Goal: Check status: Check status

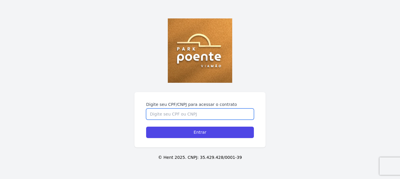
click at [177, 111] on input "Digite seu CPF/CNPJ para acessar o contrato" at bounding box center [200, 114] width 108 height 11
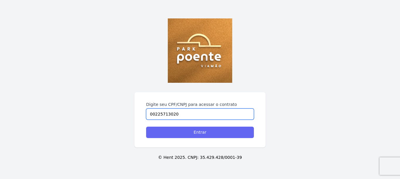
type input "00225713020"
click at [175, 135] on input "Entrar" at bounding box center [200, 132] width 108 height 11
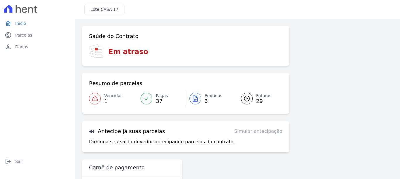
click at [209, 97] on span "Emitidas" at bounding box center [214, 96] width 18 height 6
click at [195, 98] on icon at bounding box center [195, 99] width 4 height 6
click at [200, 97] on link "Emitidas 3" at bounding box center [210, 98] width 48 height 16
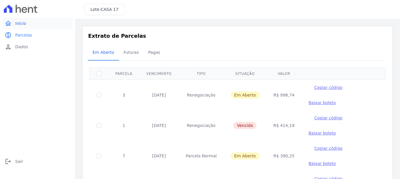
click at [25, 26] on span "Início" at bounding box center [20, 23] width 11 height 6
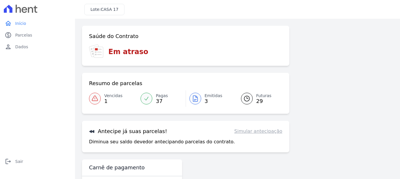
click at [263, 131] on link "Simular antecipação" at bounding box center [258, 131] width 48 height 7
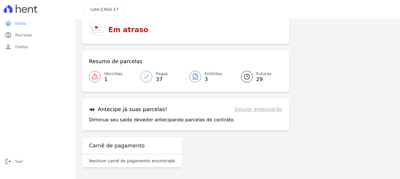
click at [262, 112] on link "Simular antecipação" at bounding box center [258, 109] width 48 height 7
click at [34, 39] on link "paid Parcelas" at bounding box center [37, 35] width 70 height 12
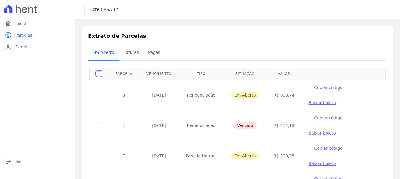
click at [98, 76] on input "checkbox" at bounding box center [99, 73] width 5 height 5
checkbox input "true"
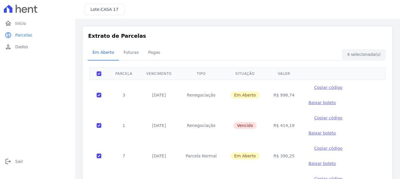
checkbox input "false"
